Goal: Task Accomplishment & Management: Use online tool/utility

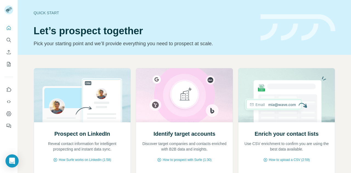
click at [295, 21] on img at bounding box center [298, 27] width 75 height 27
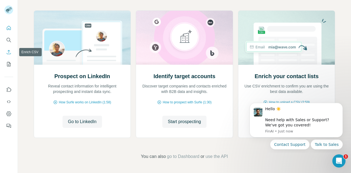
click at [8, 49] on icon "Enrich CSV" at bounding box center [8, 51] width 5 height 5
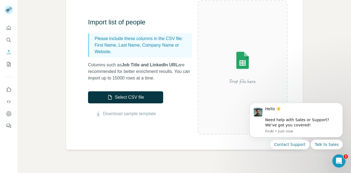
scroll to position [58, 0]
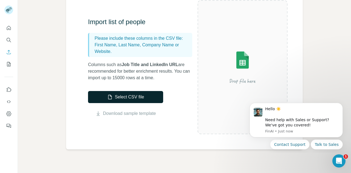
click at [131, 95] on button "Select CSV file" at bounding box center [125, 97] width 75 height 12
click at [151, 99] on button "Select CSV file" at bounding box center [125, 97] width 75 height 12
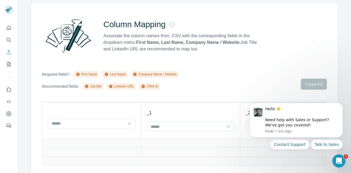
scroll to position [46, 0]
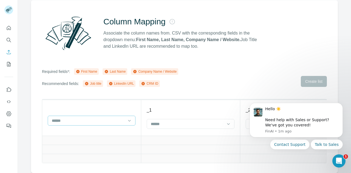
click at [126, 121] on div at bounding box center [92, 121] width 88 height 10
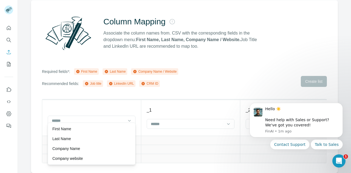
click at [186, 100] on th "_1" at bounding box center [190, 118] width 99 height 36
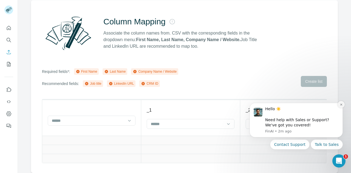
click at [340, 105] on icon "Dismiss notification" at bounding box center [341, 105] width 2 height 2
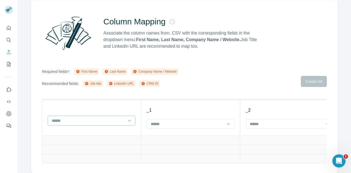
click at [107, 116] on div at bounding box center [88, 120] width 74 height 9
click at [132, 90] on div "Column Mapping Associate the column names from. CSV with the corresponding fiel…" at bounding box center [184, 86] width 307 height 173
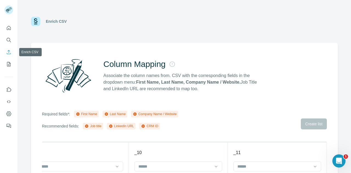
click at [7, 52] on icon "Enrich CSV" at bounding box center [8, 51] width 5 height 5
click at [10, 67] on button "My lists" at bounding box center [8, 64] width 9 height 10
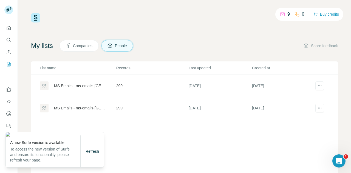
click at [152, 153] on div "List name Records Last updated Created at MS Emails - ms-emails-spain-large-com…" at bounding box center [184, 135] width 307 height 148
click at [177, 40] on div "My lists Companies People Share feedback" at bounding box center [184, 46] width 307 height 12
click at [9, 50] on icon "Enrich CSV" at bounding box center [8, 51] width 5 height 5
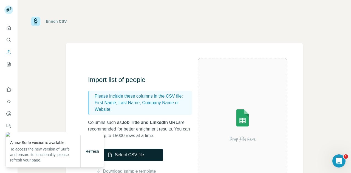
click at [153, 159] on button "Select CSV file" at bounding box center [125, 155] width 75 height 12
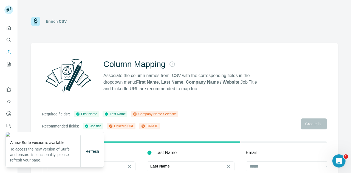
click at [166, 46] on div "Column Mapping Associate the column names from. CSV with the corresponding fiel…" at bounding box center [184, 139] width 307 height 193
click at [97, 151] on span "Refresh" at bounding box center [92, 151] width 13 height 4
